Goal: Book appointment/travel/reservation

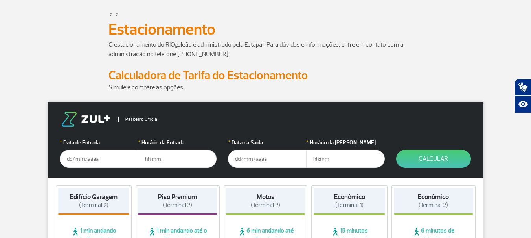
scroll to position [79, 0]
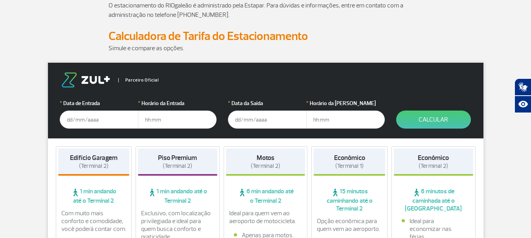
click at [116, 127] on input "text" at bounding box center [99, 120] width 79 height 18
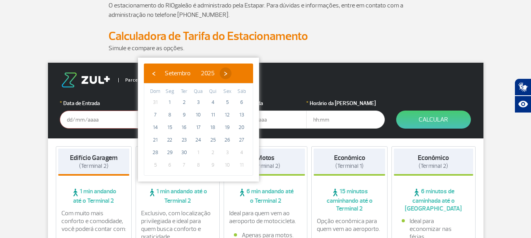
click at [231, 73] on span "›" at bounding box center [226, 74] width 12 height 12
click at [200, 103] on span "1" at bounding box center [198, 102] width 13 height 13
type input "[DATE]"
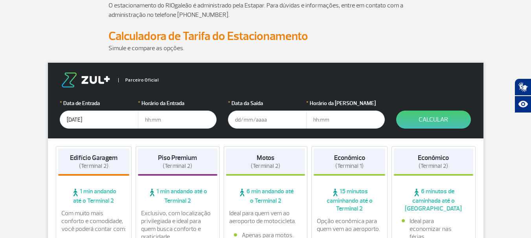
click at [186, 119] on input "text" at bounding box center [177, 120] width 79 height 18
type input "10:00"
click at [242, 118] on input "text" at bounding box center [267, 120] width 79 height 18
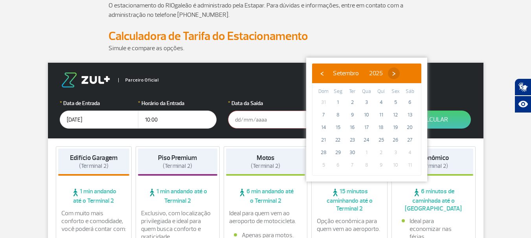
click at [400, 73] on span "›" at bounding box center [394, 74] width 12 height 12
click at [353, 114] on span "7" at bounding box center [352, 115] width 13 height 13
type input "[DATE]"
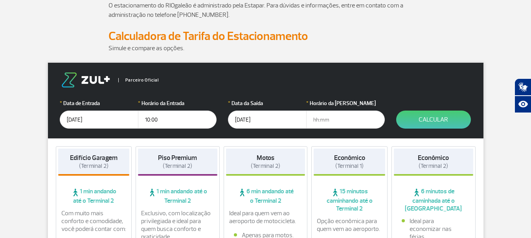
click at [339, 121] on input "text" at bounding box center [345, 120] width 79 height 18
type input "20:00"
click at [446, 120] on button "Calcular" at bounding box center [433, 120] width 75 height 18
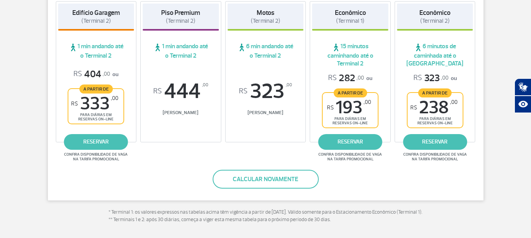
scroll to position [157, 0]
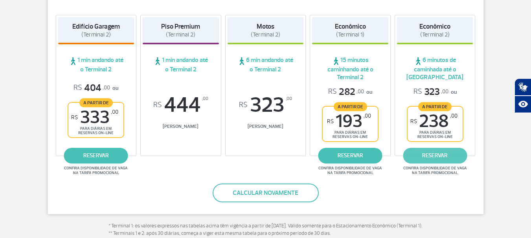
click at [438, 158] on link "reservar" at bounding box center [435, 156] width 64 height 16
